Goal: Book appointment/travel/reservation

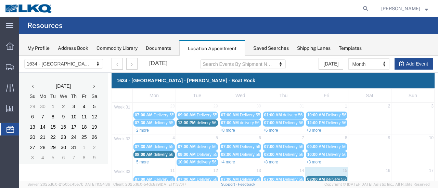
scroll to position [44, 0]
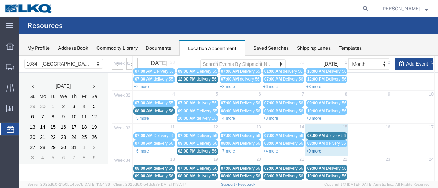
click at [306, 149] on link "+9 more" at bounding box center [313, 151] width 15 height 5
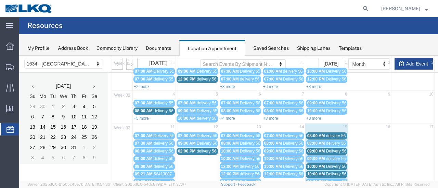
click at [319, 150] on span "09:00 AM" at bounding box center [316, 151] width 18 height 5
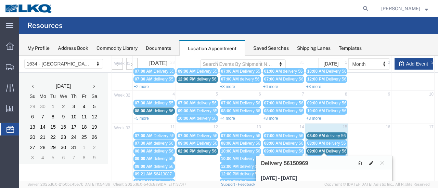
click at [371, 162] on icon at bounding box center [371, 163] width 4 height 5
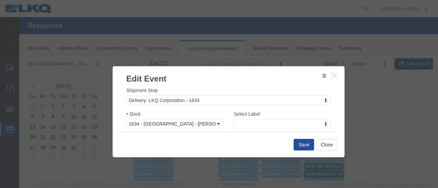
scroll to position [103, 0]
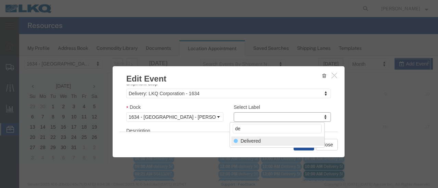
type input "de"
select select "40"
click at [302, 145] on button "Save" at bounding box center [303, 145] width 21 height 12
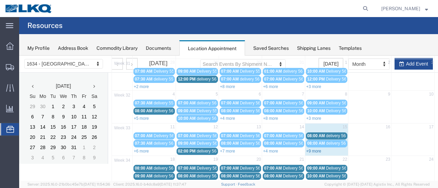
click at [310, 149] on link "+9 more" at bounding box center [313, 151] width 15 height 5
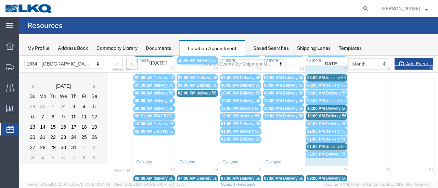
scroll to position [112, 0]
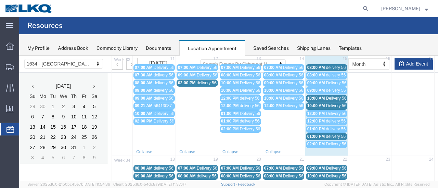
click at [332, 96] on span "Delivery 56137962" at bounding box center [343, 98] width 34 height 5
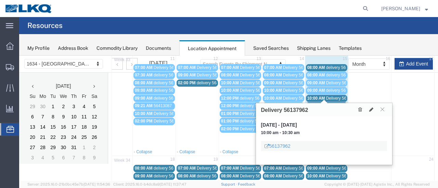
click at [332, 104] on span "Delivery 56150965" at bounding box center [343, 106] width 34 height 5
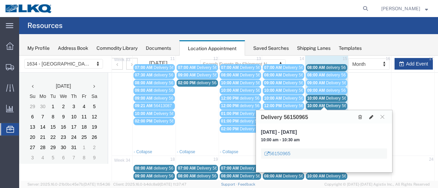
click at [371, 115] on icon at bounding box center [371, 117] width 4 height 5
select select "100"
select select "1"
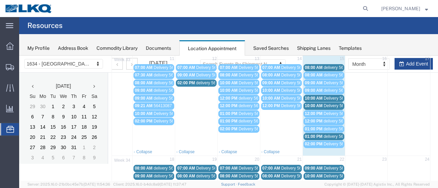
select select
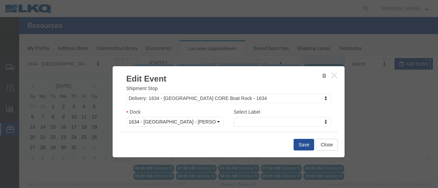
scroll to position [103, 0]
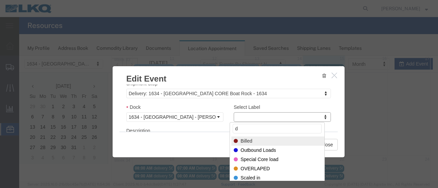
type input "de"
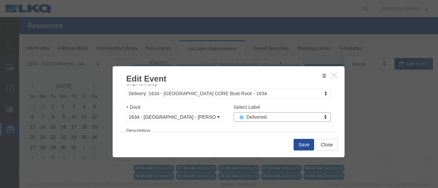
select select "40"
click at [302, 143] on button "Save" at bounding box center [303, 145] width 21 height 12
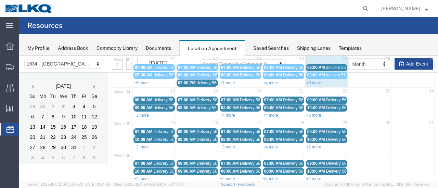
scroll to position [44, 0]
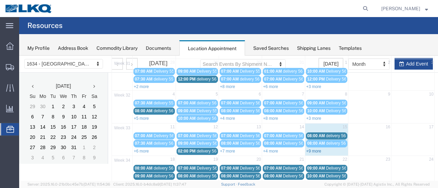
click at [308, 149] on link "+9 more" at bounding box center [313, 151] width 15 height 5
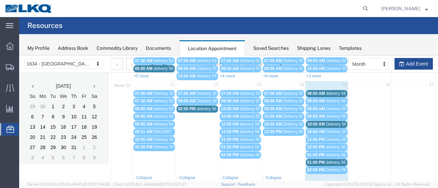
scroll to position [78, 0]
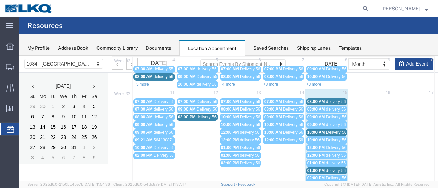
click at [323, 130] on div "10:00 AM Delivery 56137962" at bounding box center [326, 132] width 39 height 5
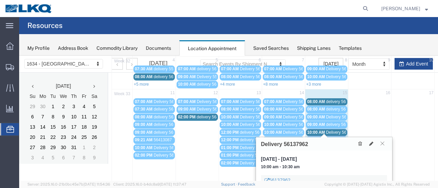
click at [382, 143] on icon at bounding box center [382, 144] width 4 height 4
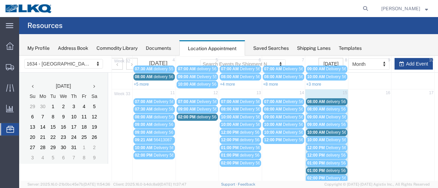
click at [331, 139] on span "Delivery 56150965" at bounding box center [343, 140] width 34 height 5
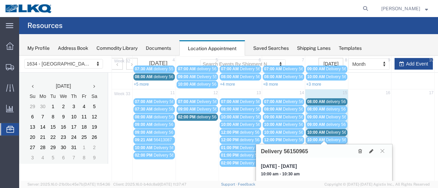
click at [383, 150] on icon at bounding box center [382, 151] width 4 height 4
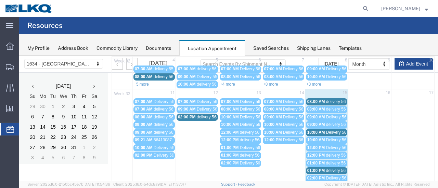
click at [336, 169] on span "delivery 56495634" at bounding box center [342, 171] width 33 height 5
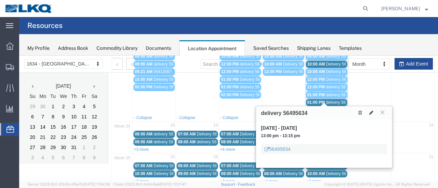
click at [382, 111] on icon at bounding box center [382, 112] width 4 height 4
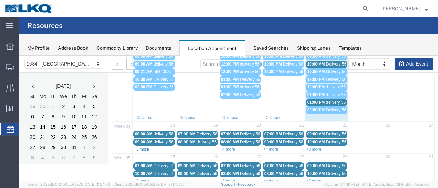
click at [140, 147] on link "+3 more" at bounding box center [141, 149] width 15 height 5
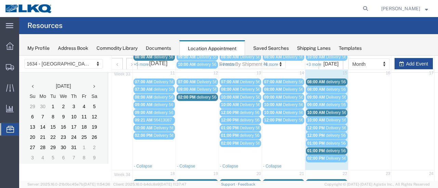
scroll to position [78, 0]
